Goal: Task Accomplishment & Management: Complete application form

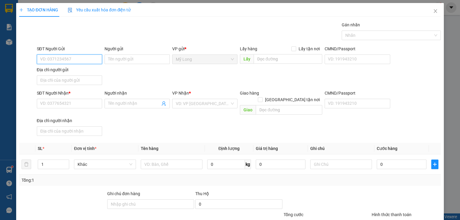
click at [89, 58] on input "SĐT Người Gửi" at bounding box center [69, 60] width 65 height 10
type input "0939080789"
click at [81, 73] on div "0939080789 - MAI ĐỨC TRÍ" at bounding box center [69, 71] width 58 height 7
type input "MAI ĐỨC TRÍ"
type input "0939080789"
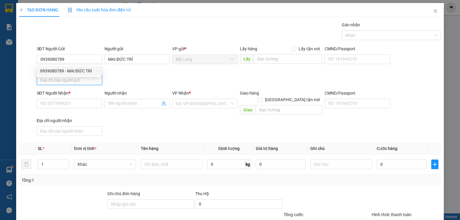
click at [81, 79] on input "Địa chỉ người gửi" at bounding box center [69, 80] width 65 height 10
click at [48, 83] on input "ẤP 1 [GEOGRAPHIC_DATA]" at bounding box center [69, 80] width 65 height 10
type input "ẤP 3 [GEOGRAPHIC_DATA]"
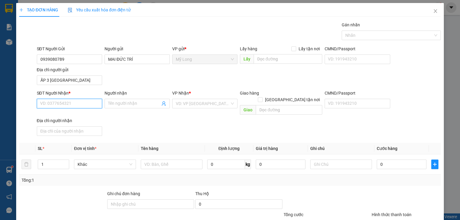
drag, startPoint x: 58, startPoint y: 98, endPoint x: 58, endPoint y: 102, distance: 3.6
click at [58, 99] on input "SĐT Người Nhận *" at bounding box center [69, 104] width 65 height 10
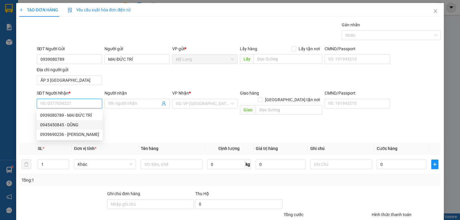
click at [61, 124] on div "0945450845 - DŨNG" at bounding box center [69, 125] width 59 height 7
type input "0945450845"
type input "DŨNG"
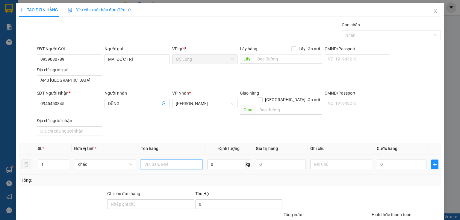
click at [161, 160] on input "text" at bounding box center [172, 165] width 62 height 10
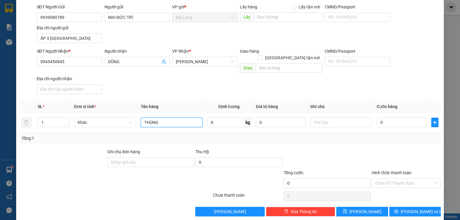
scroll to position [43, 0]
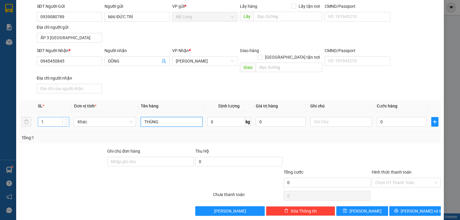
type input "THÙNG"
click at [58, 117] on input "1" at bounding box center [53, 121] width 31 height 9
type input "2"
click at [389, 117] on input "0" at bounding box center [402, 122] width 50 height 10
type input "6"
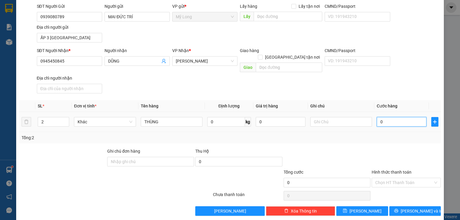
type input "6"
type input "60"
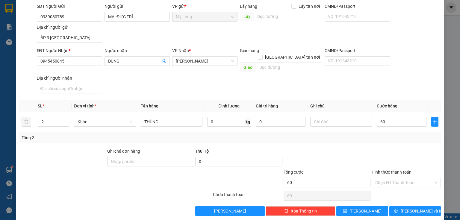
type input "60.000"
drag, startPoint x: 342, startPoint y: 182, endPoint x: 362, endPoint y: 173, distance: 22.6
click at [342, 181] on div "Tổng cước 60.000" at bounding box center [327, 179] width 87 height 21
click at [372, 178] on div "Chọn HT Thanh Toán" at bounding box center [406, 183] width 69 height 10
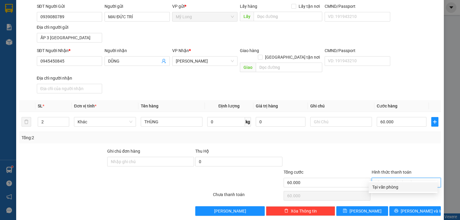
click at [388, 186] on div "Tại văn phòng" at bounding box center [403, 187] width 62 height 7
type input "0"
click at [398, 209] on icon "printer" at bounding box center [396, 211] width 4 height 4
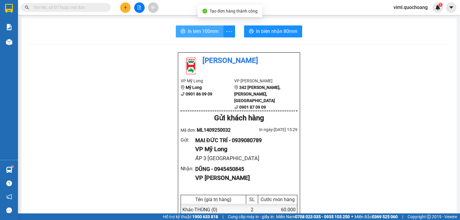
click at [210, 29] on span "In tem 100mm" at bounding box center [203, 31] width 31 height 7
click at [129, 8] on button at bounding box center [125, 7] width 10 height 10
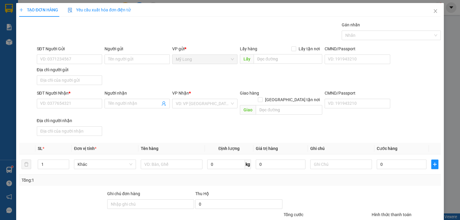
click at [79, 47] on div "SĐT Người Gửi" at bounding box center [69, 49] width 65 height 7
click at [79, 55] on input "SĐT Người Gửi" at bounding box center [69, 60] width 65 height 10
click at [81, 54] on div "SĐT Người Gửi" at bounding box center [69, 50] width 65 height 9
click at [84, 58] on input "SĐT Người Gửi" at bounding box center [69, 60] width 65 height 10
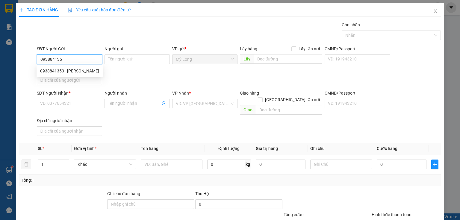
type input "0938841353"
click at [94, 75] on div "0938841353 - [PERSON_NAME]" at bounding box center [70, 71] width 66 height 10
type input "[PERSON_NAME]"
type input "0938841353"
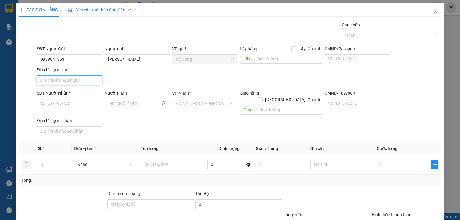
click at [91, 79] on input "Địa chỉ người gửi" at bounding box center [69, 80] width 65 height 10
type input "TỔ 27 ẤP BÌNH LINH [GEOGRAPHIC_DATA]"
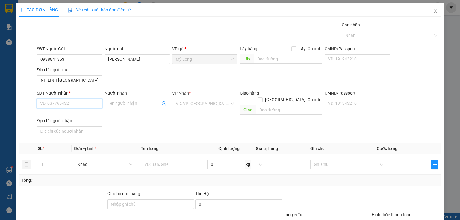
scroll to position [0, 0]
click at [86, 99] on input "SĐT Người Nhận *" at bounding box center [69, 104] width 65 height 10
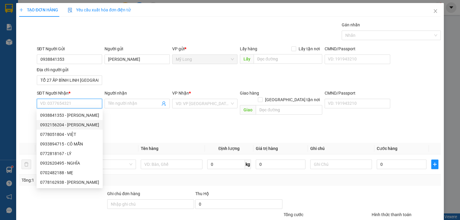
click at [83, 123] on div "0932156204 - [PERSON_NAME]" at bounding box center [69, 125] width 59 height 7
type input "0932156204"
type input "[PERSON_NAME]"
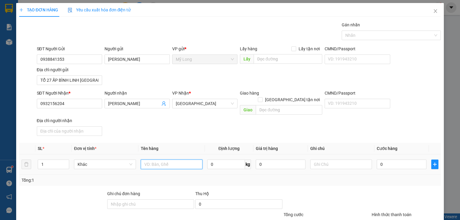
click at [165, 160] on input "text" at bounding box center [172, 165] width 62 height 10
type input "BỌC"
click at [392, 160] on input "0" at bounding box center [402, 165] width 50 height 10
type input "3"
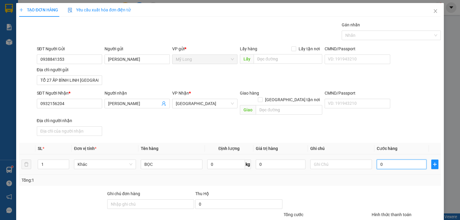
type input "3"
type input "30"
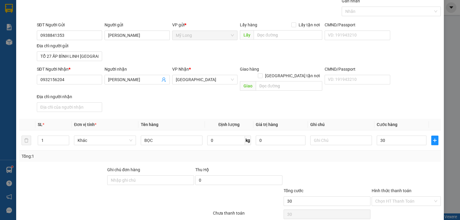
type input "30.000"
click at [334, 188] on div "Tổng cước" at bounding box center [327, 192] width 87 height 9
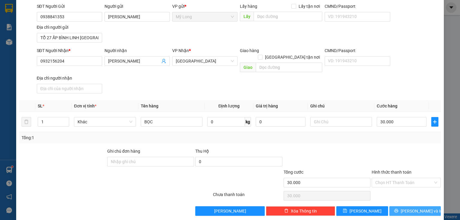
click at [398, 209] on icon "printer" at bounding box center [396, 211] width 4 height 4
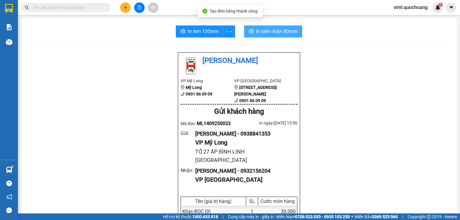
click at [261, 28] on span "In biên nhận 80mm" at bounding box center [276, 31] width 41 height 7
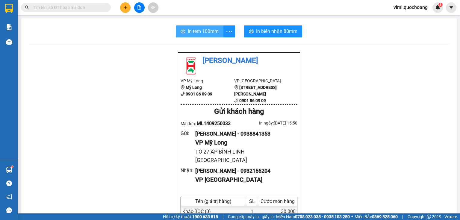
click at [197, 34] on span "In tem 100mm" at bounding box center [203, 31] width 31 height 7
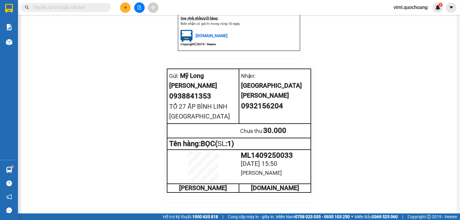
scroll to position [264, 0]
